Goal: Communication & Community: Answer question/provide support

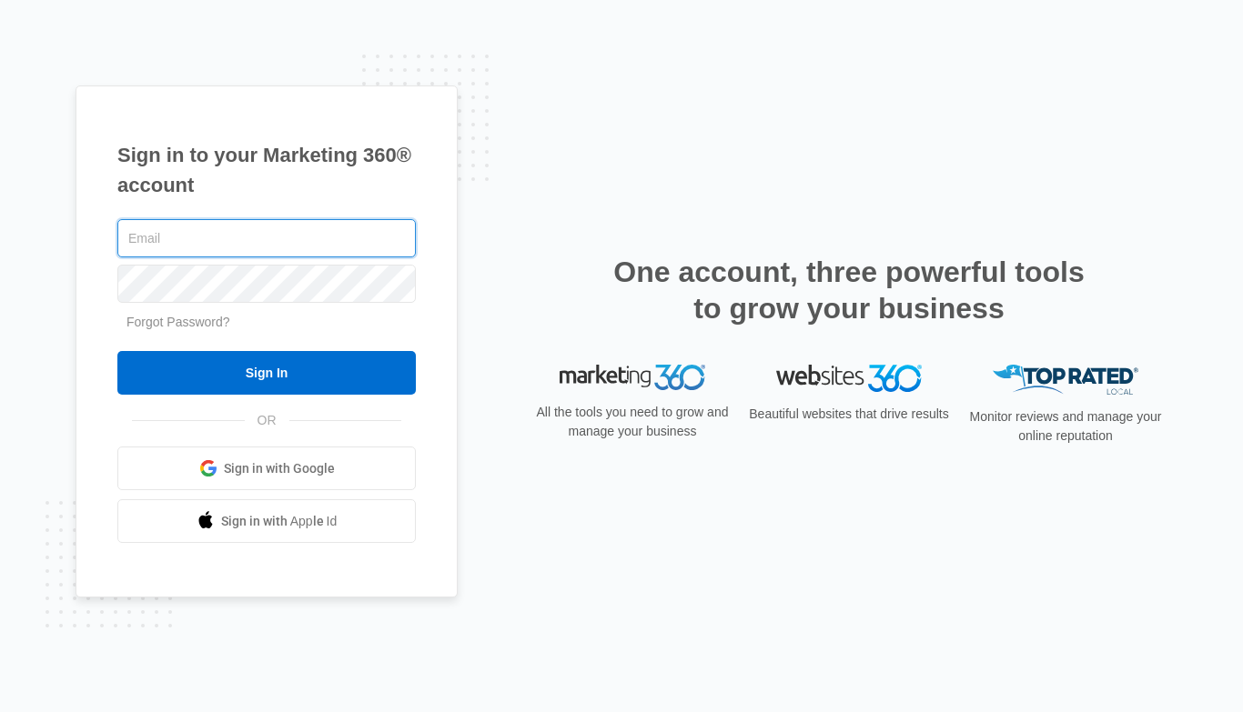
type input "[EMAIL_ADDRESS][DOMAIN_NAME]"
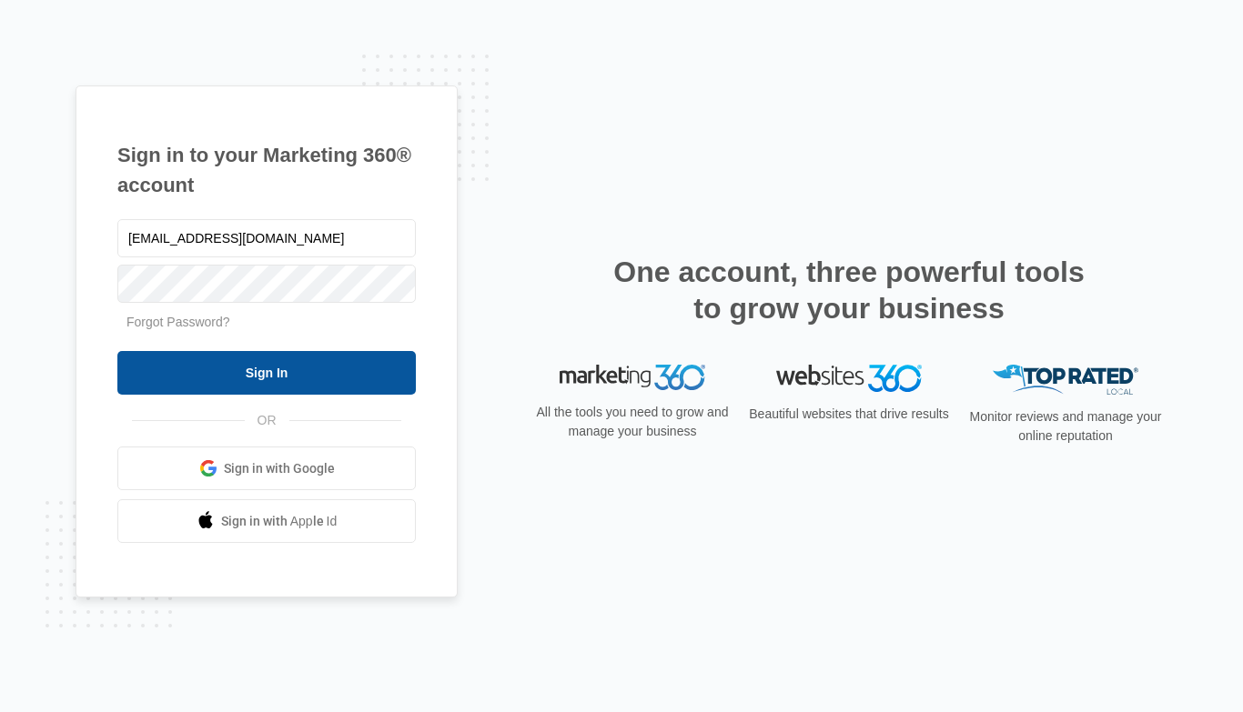
click at [255, 380] on input "Sign In" at bounding box center [266, 373] width 298 height 44
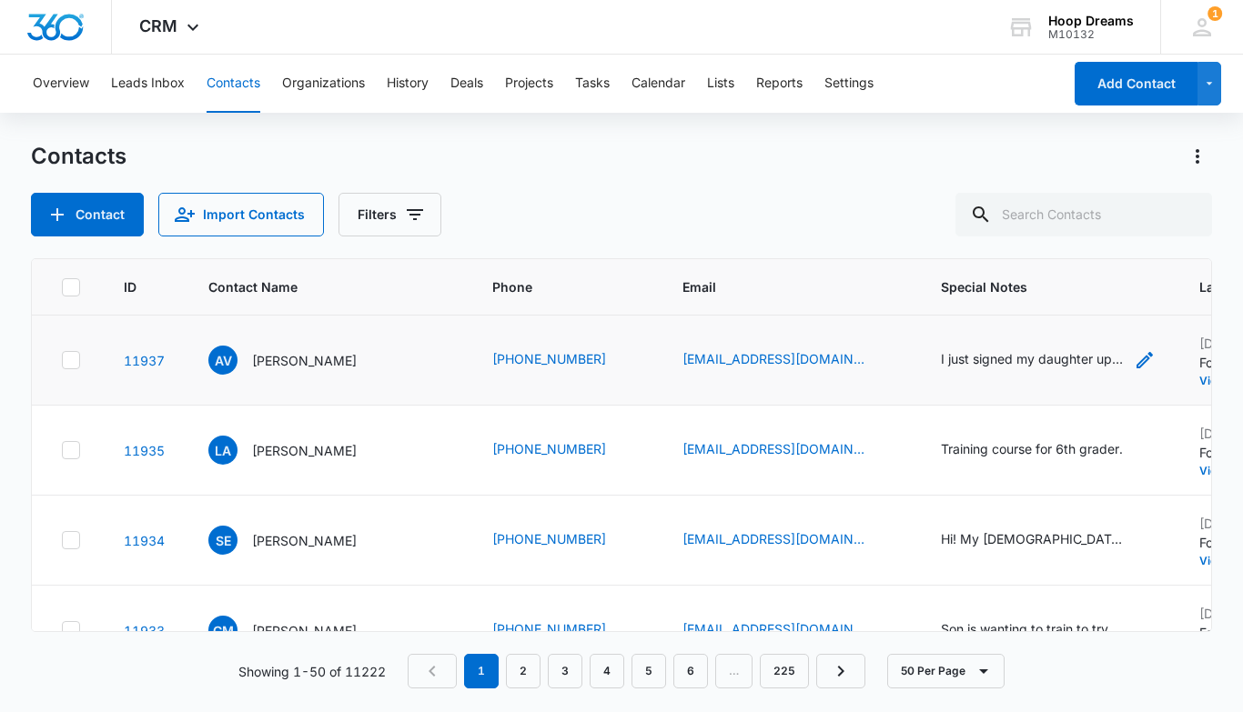
click at [949, 364] on div "I just signed my daughter up [DATE] for [PERSON_NAME] ([PERSON_NAME]). And her …" at bounding box center [1032, 358] width 182 height 19
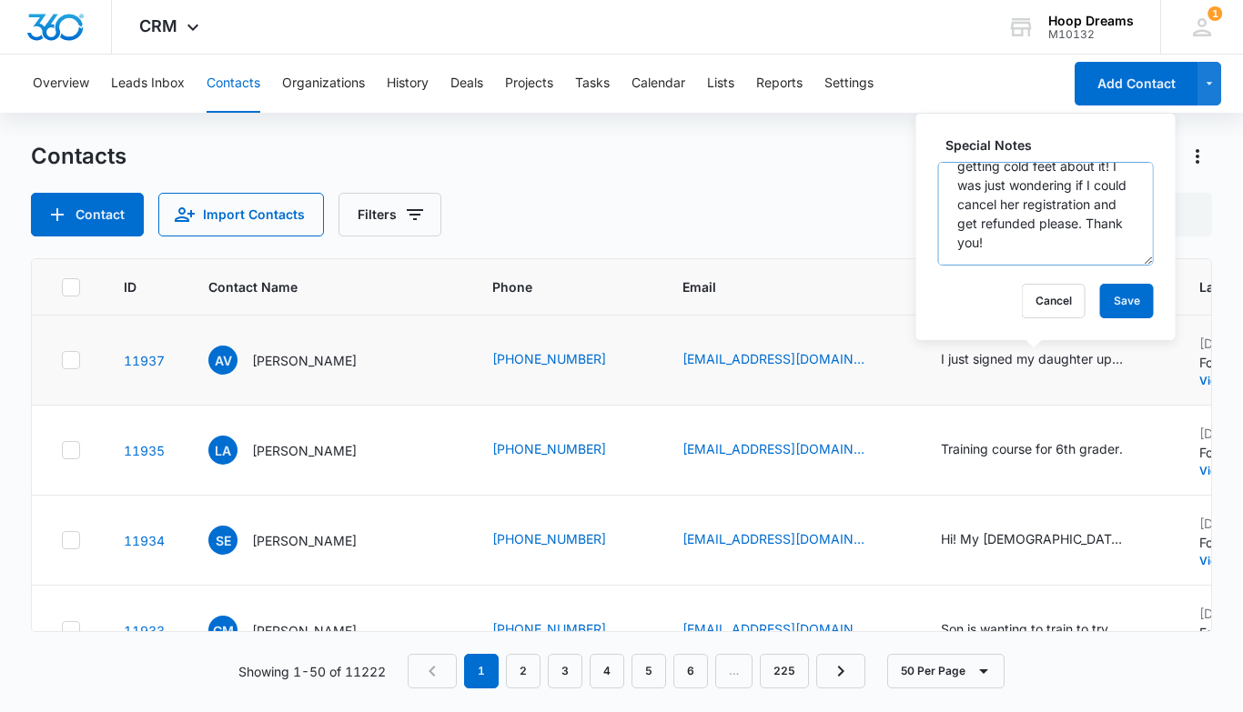
scroll to position [115, 0]
click at [1023, 298] on button "Cancel" at bounding box center [1054, 301] width 64 height 35
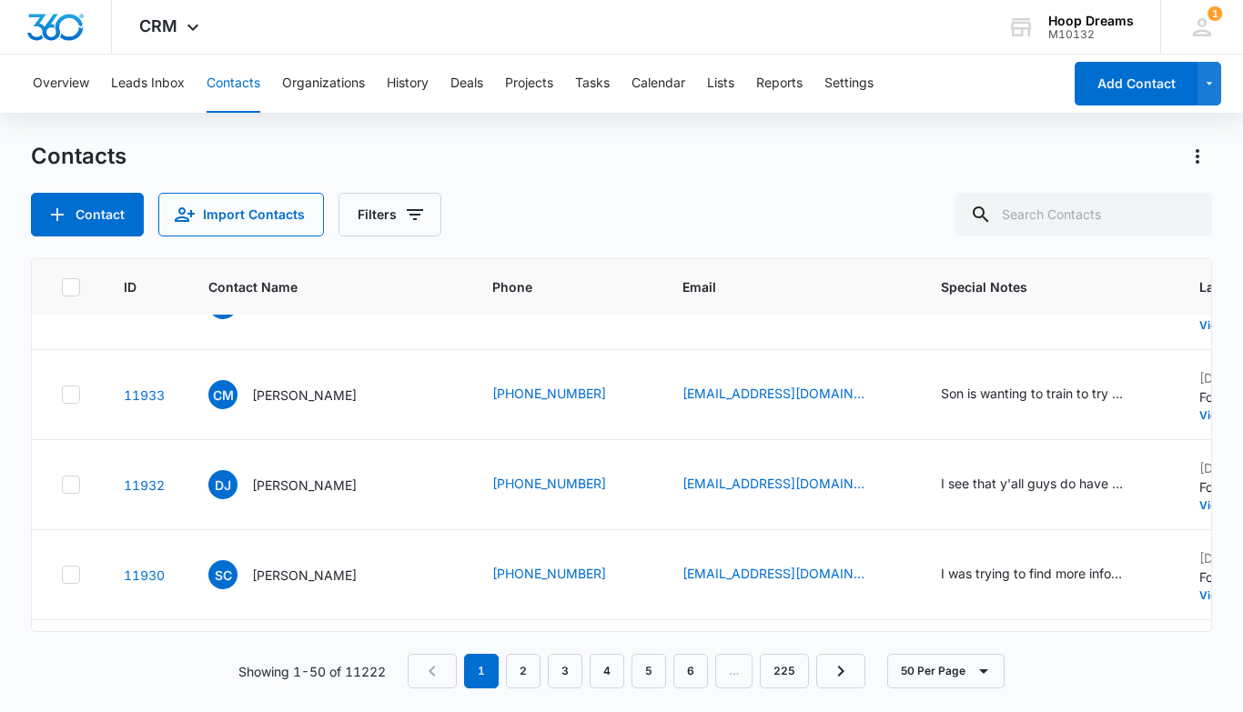
scroll to position [238, 0]
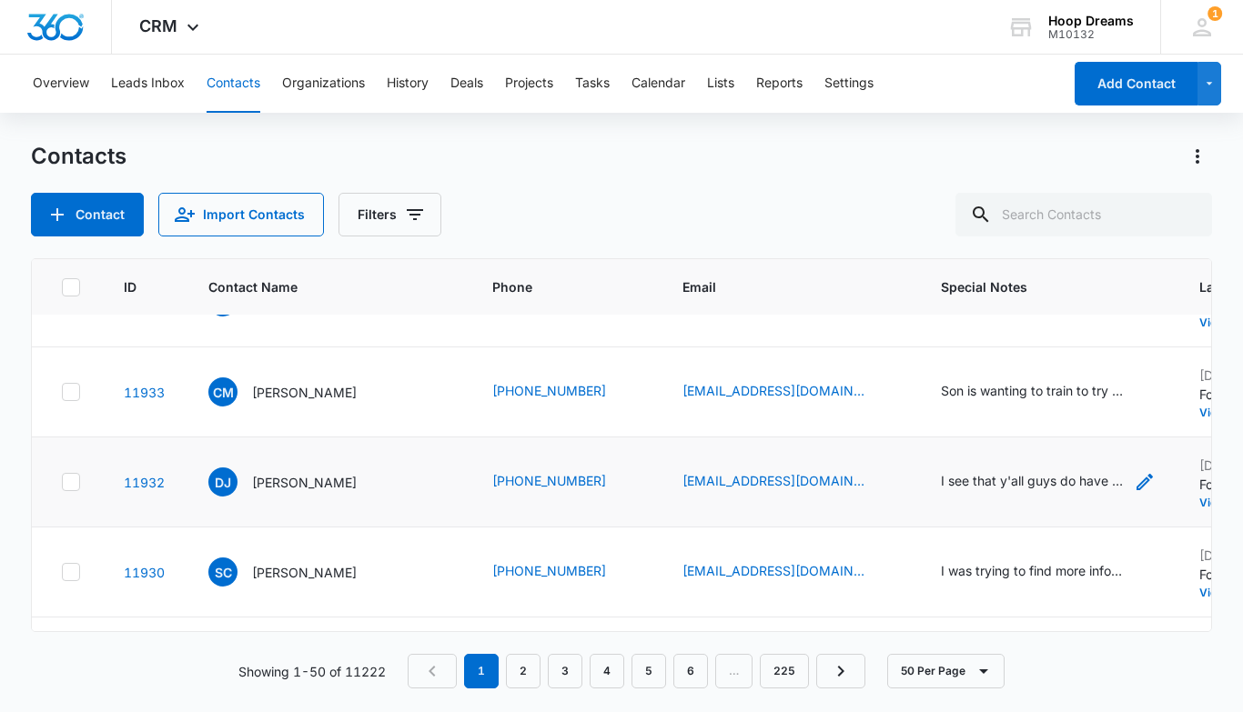
click at [972, 474] on div "I see that y'all guys do have a 15u team and I'm asking when do you all start t…" at bounding box center [1032, 480] width 182 height 19
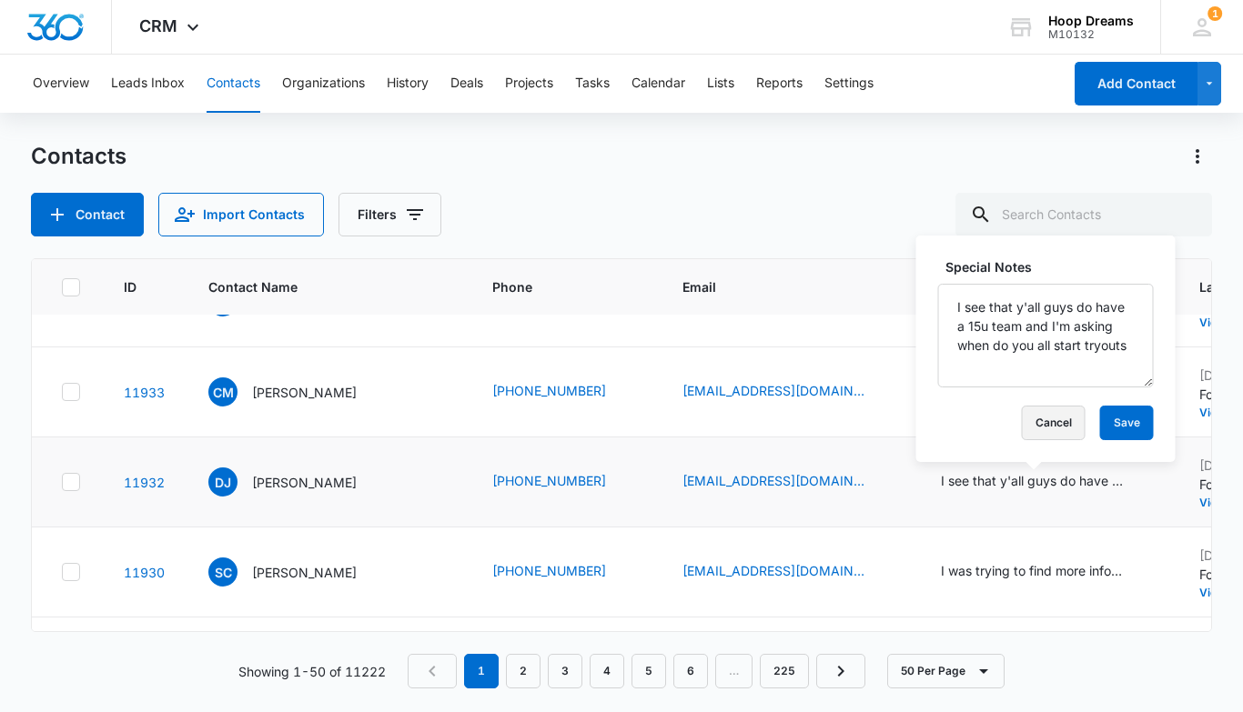
click at [1022, 413] on button "Cancel" at bounding box center [1054, 423] width 64 height 35
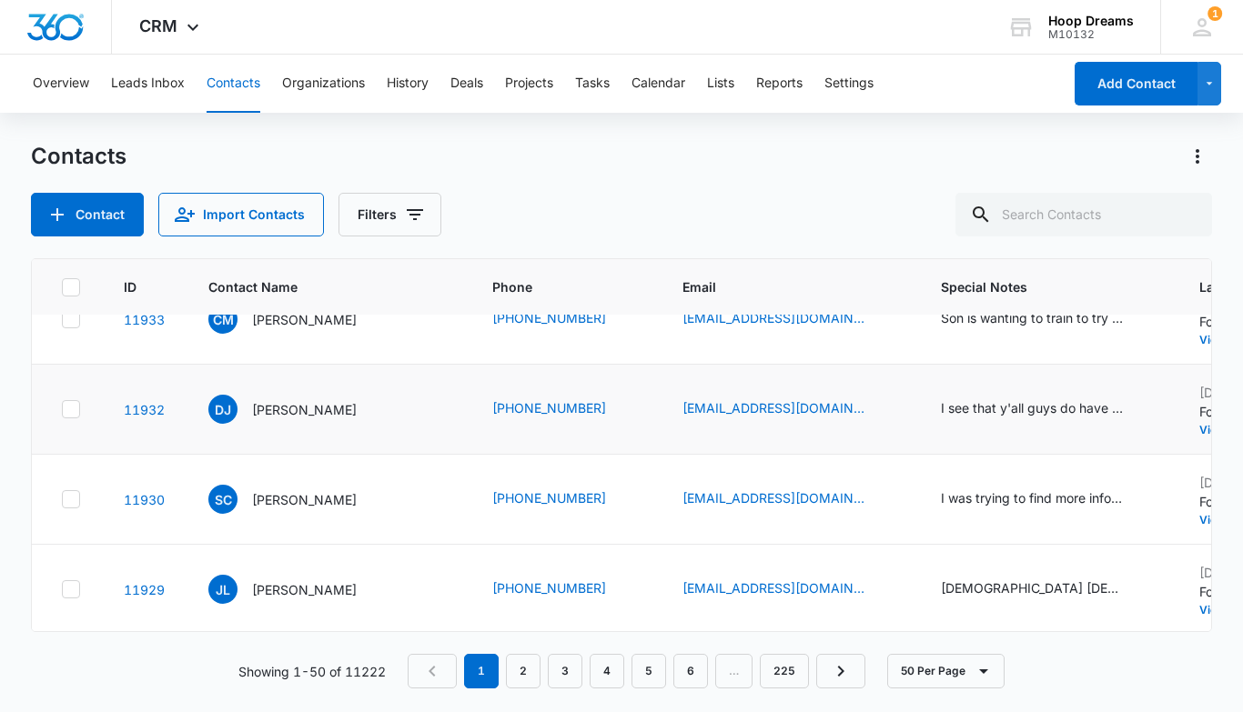
scroll to position [318, 0]
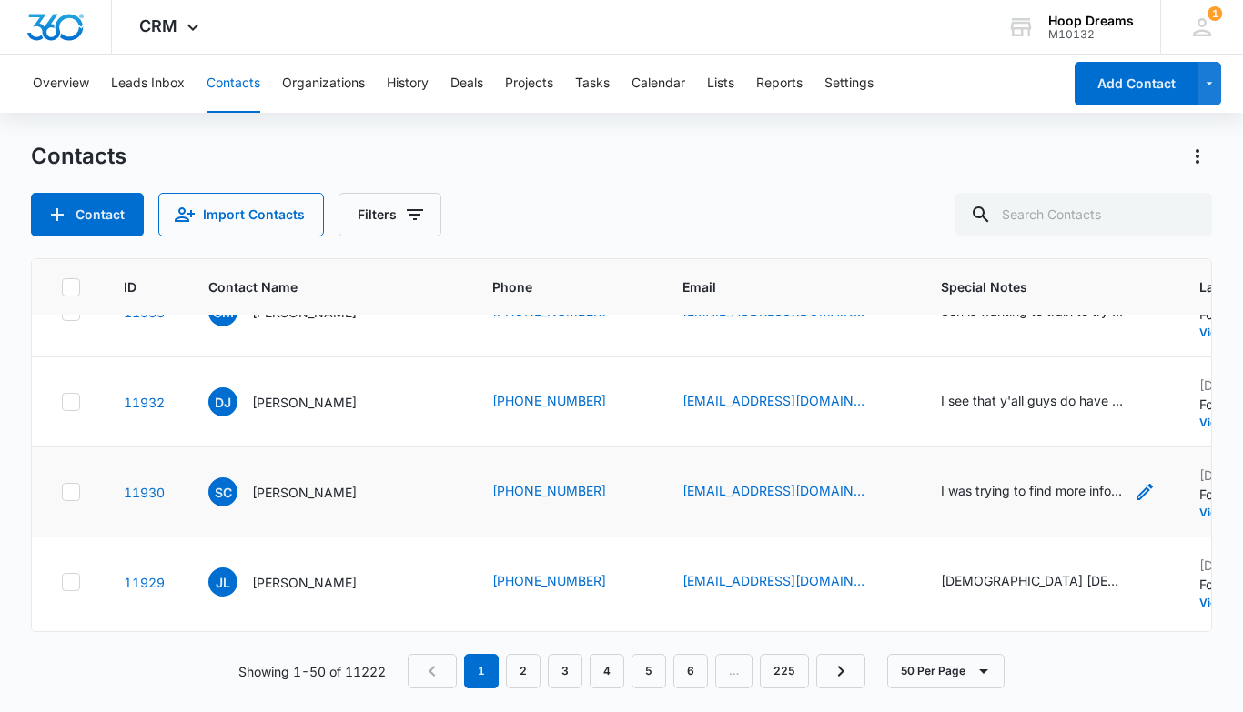
click at [998, 489] on div "I was trying to find more information about this basketball program for my 4th …" at bounding box center [1032, 490] width 182 height 19
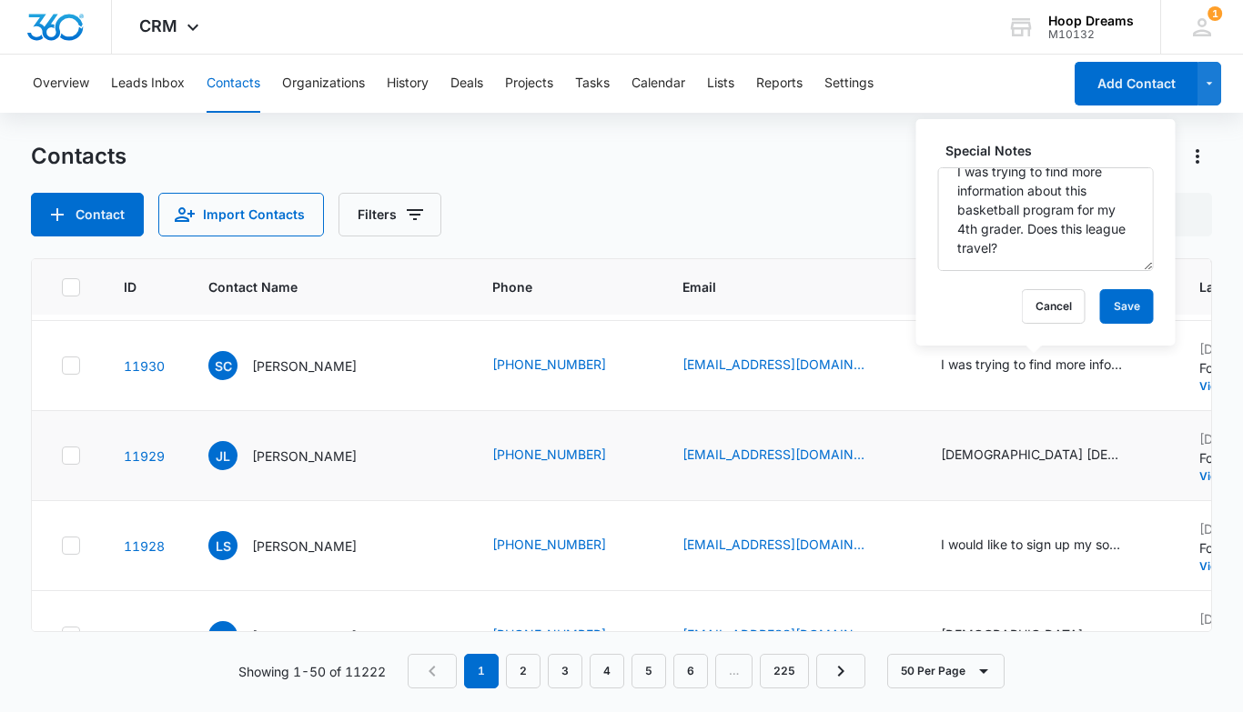
scroll to position [462, 0]
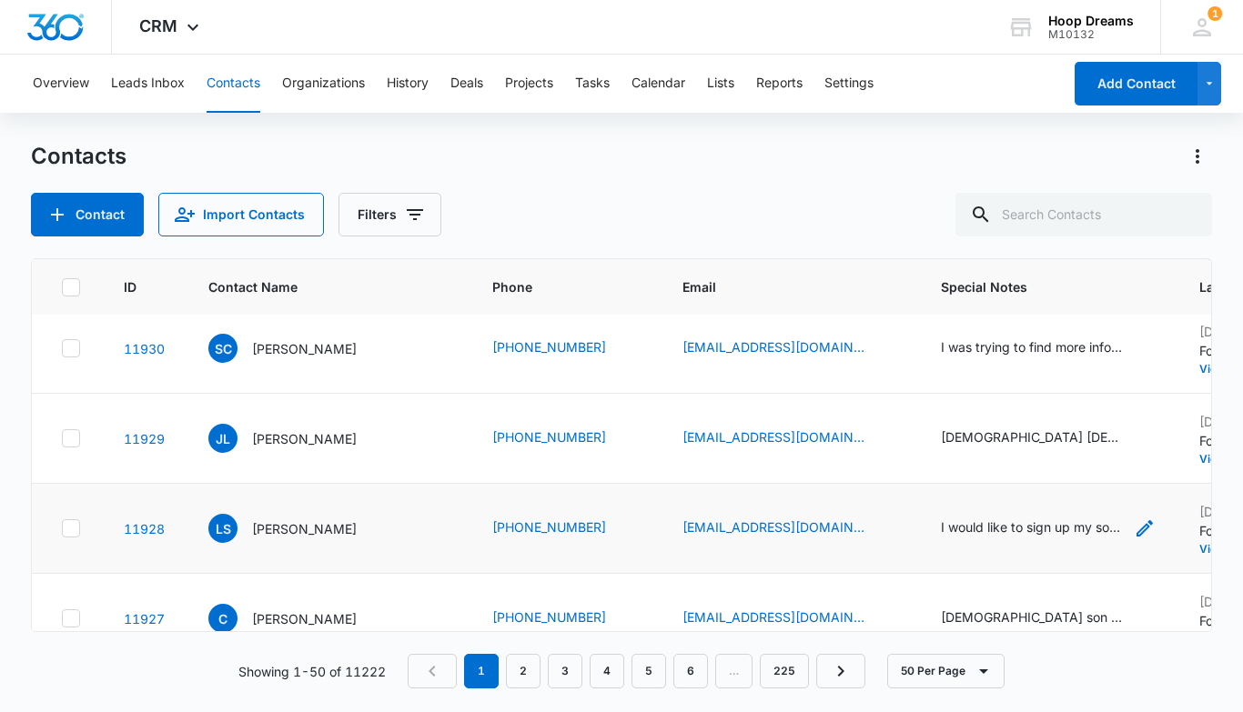
click at [1013, 525] on div "I would like to sign up my son who s in 2nd grade. He doesn t have any previous…" at bounding box center [1032, 527] width 182 height 19
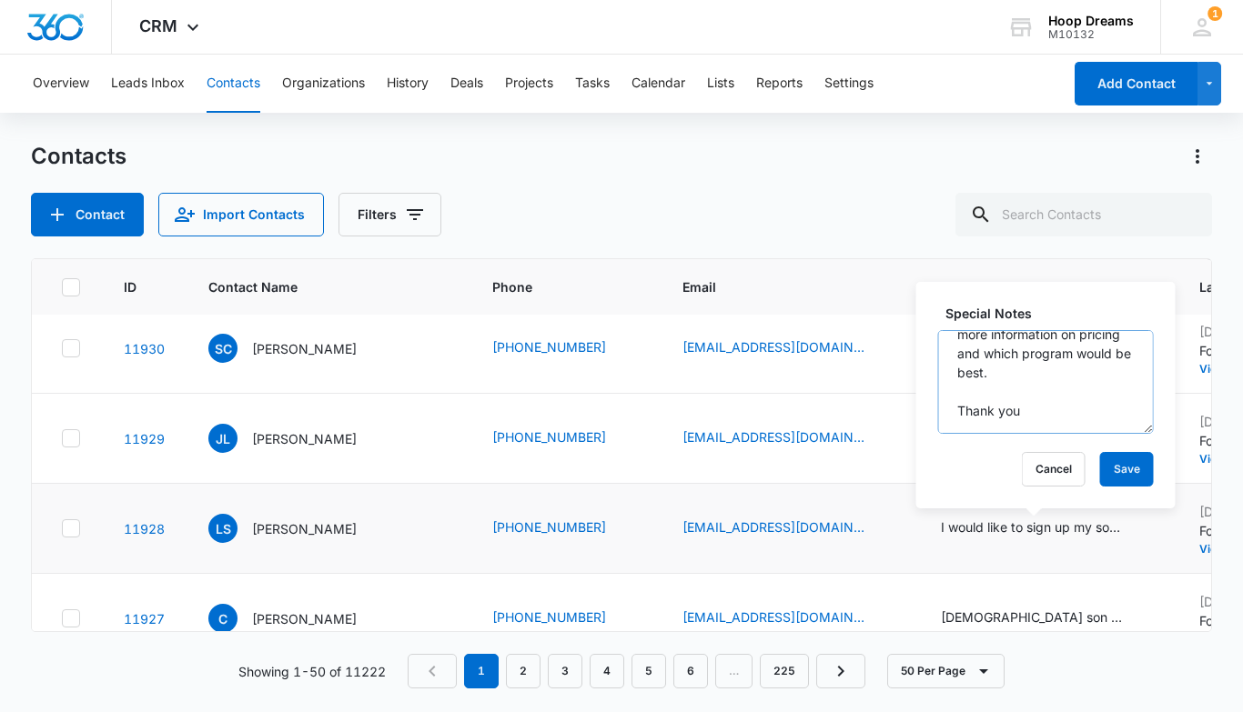
scroll to position [0, 0]
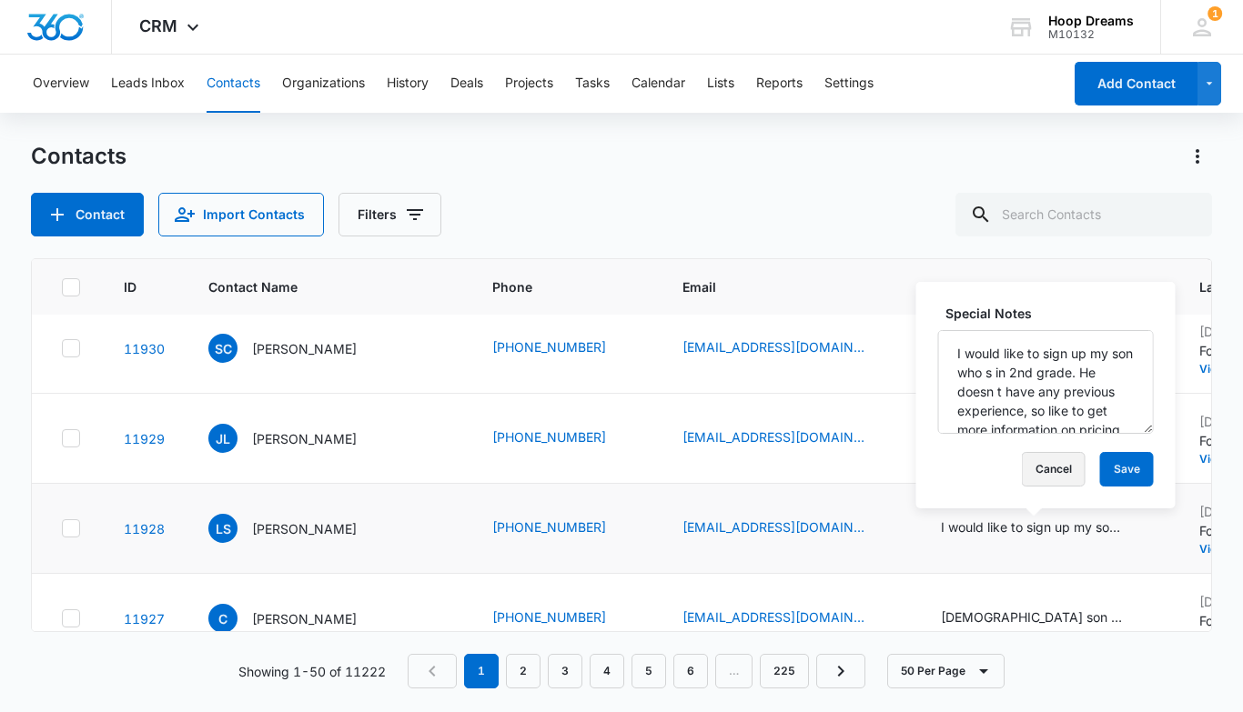
click at [1029, 467] on button "Cancel" at bounding box center [1054, 469] width 64 height 35
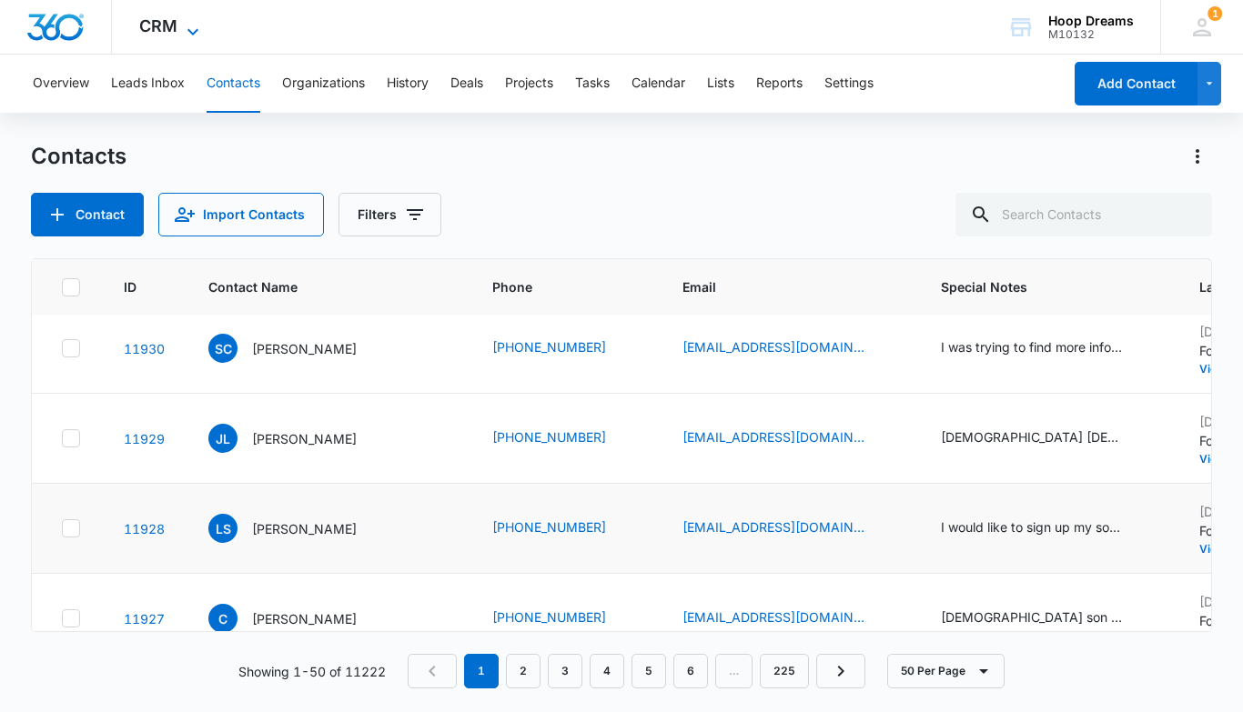
click at [187, 21] on icon at bounding box center [193, 32] width 22 height 22
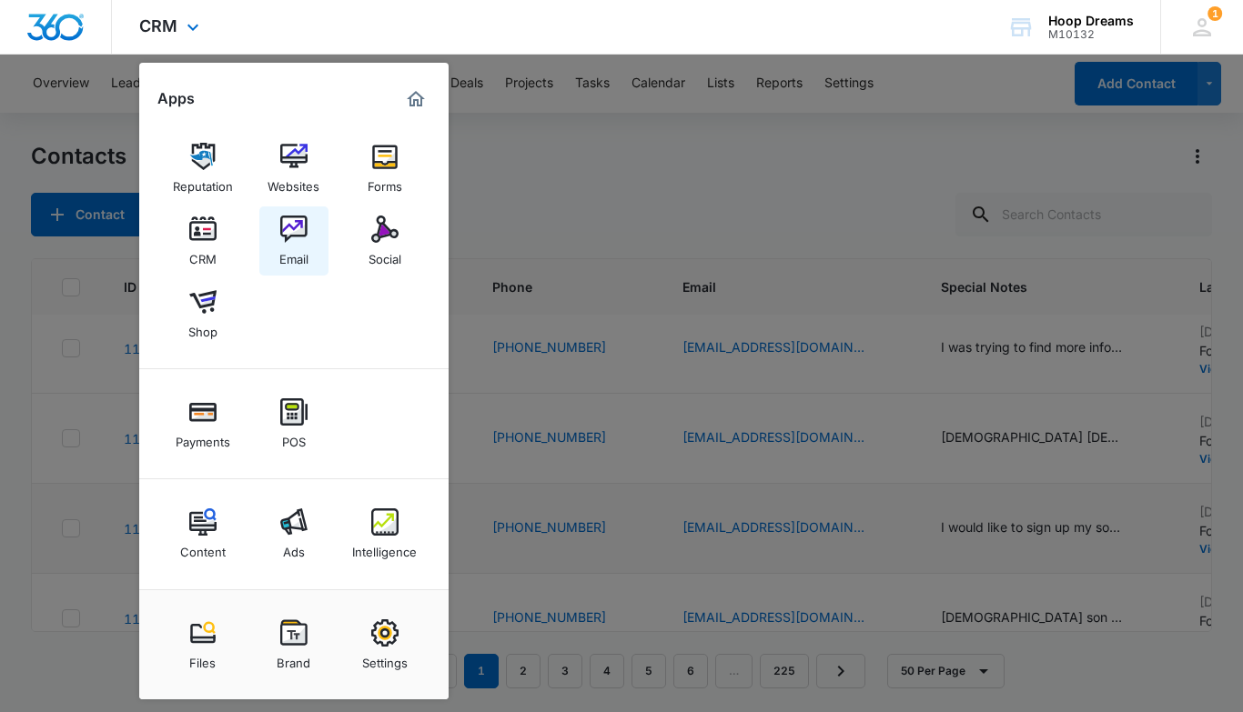
click at [273, 218] on link "Email" at bounding box center [293, 241] width 69 height 69
